Goal: Communication & Community: Answer question/provide support

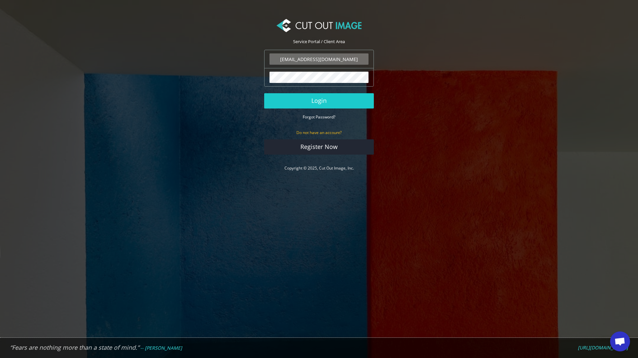
scroll to position [883, 0]
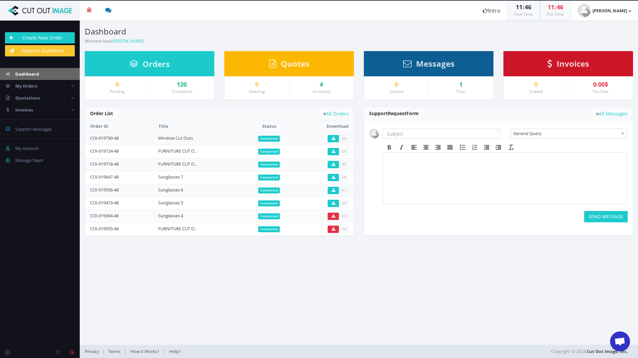
click at [622, 340] on span "Open chat" at bounding box center [619, 342] width 11 height 9
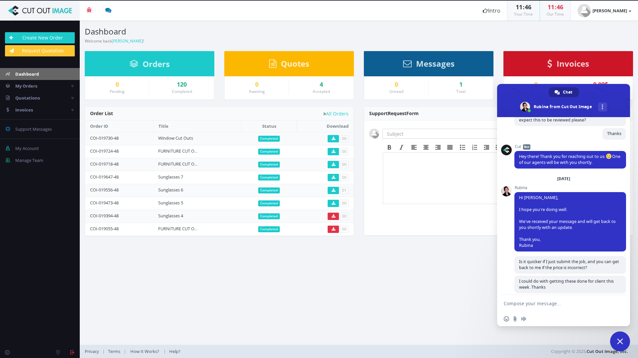
click at [568, 305] on textarea "Compose your message..." at bounding box center [555, 304] width 105 height 6
click at [569, 302] on textarea "Thanks so much for the latest order. Very please" at bounding box center [555, 306] width 105 height 12
drag, startPoint x: 578, startPoint y: 303, endPoint x: 569, endPoint y: 304, distance: 9.4
click at [569, 304] on textarea "Thanks so much for the latest order. Very please" at bounding box center [555, 306] width 105 height 12
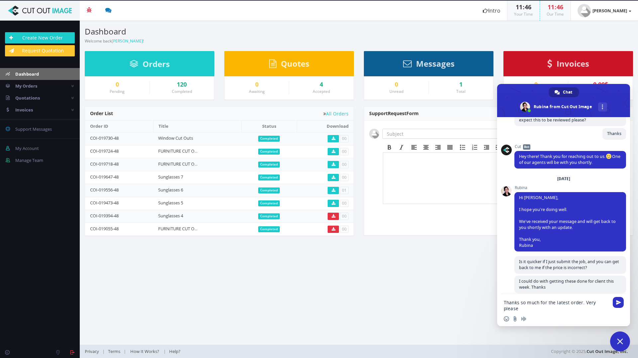
click at [548, 302] on textarea "Thanks so much for the latest order. Very please" at bounding box center [555, 306] width 105 height 12
click at [555, 303] on textarea "Thanks so much for the latest order. Very please" at bounding box center [555, 306] width 105 height 12
drag, startPoint x: 516, startPoint y: 307, endPoint x: 507, endPoint y: 309, distance: 8.9
click at [507, 309] on textarea "Thanks so much for the work you did for my latest order. Very please" at bounding box center [555, 306] width 105 height 12
click at [567, 310] on textarea "Thanks so much for the work you did for my last order. Very please" at bounding box center [555, 306] width 105 height 12
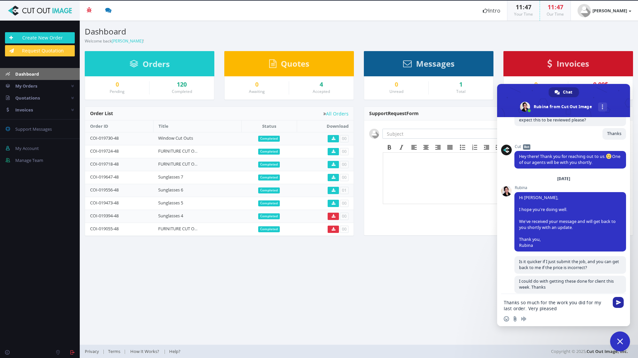
type textarea "Thanks so much for the work you did for my last order. Very pleased"
click at [616, 301] on span "Send" at bounding box center [618, 302] width 5 height 5
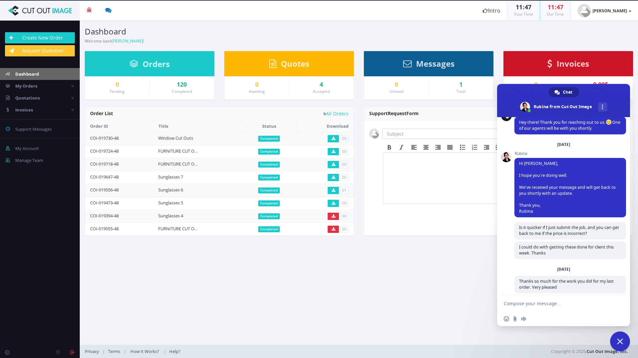
scroll to position [930, 0]
